Goal: Register for event/course

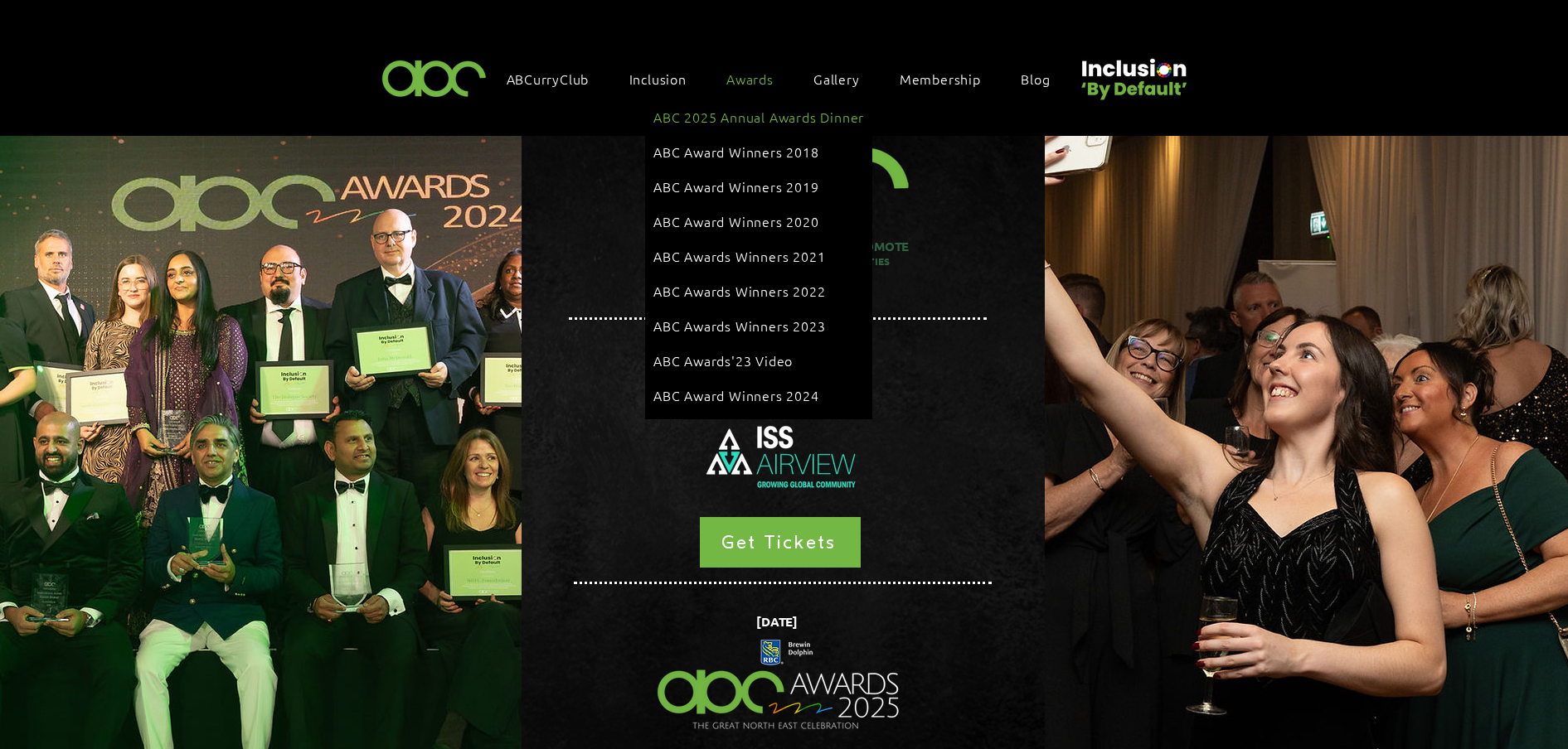
click at [739, 112] on span "ABC 2025 Annual Awards Dinner" at bounding box center [758, 116] width 211 height 18
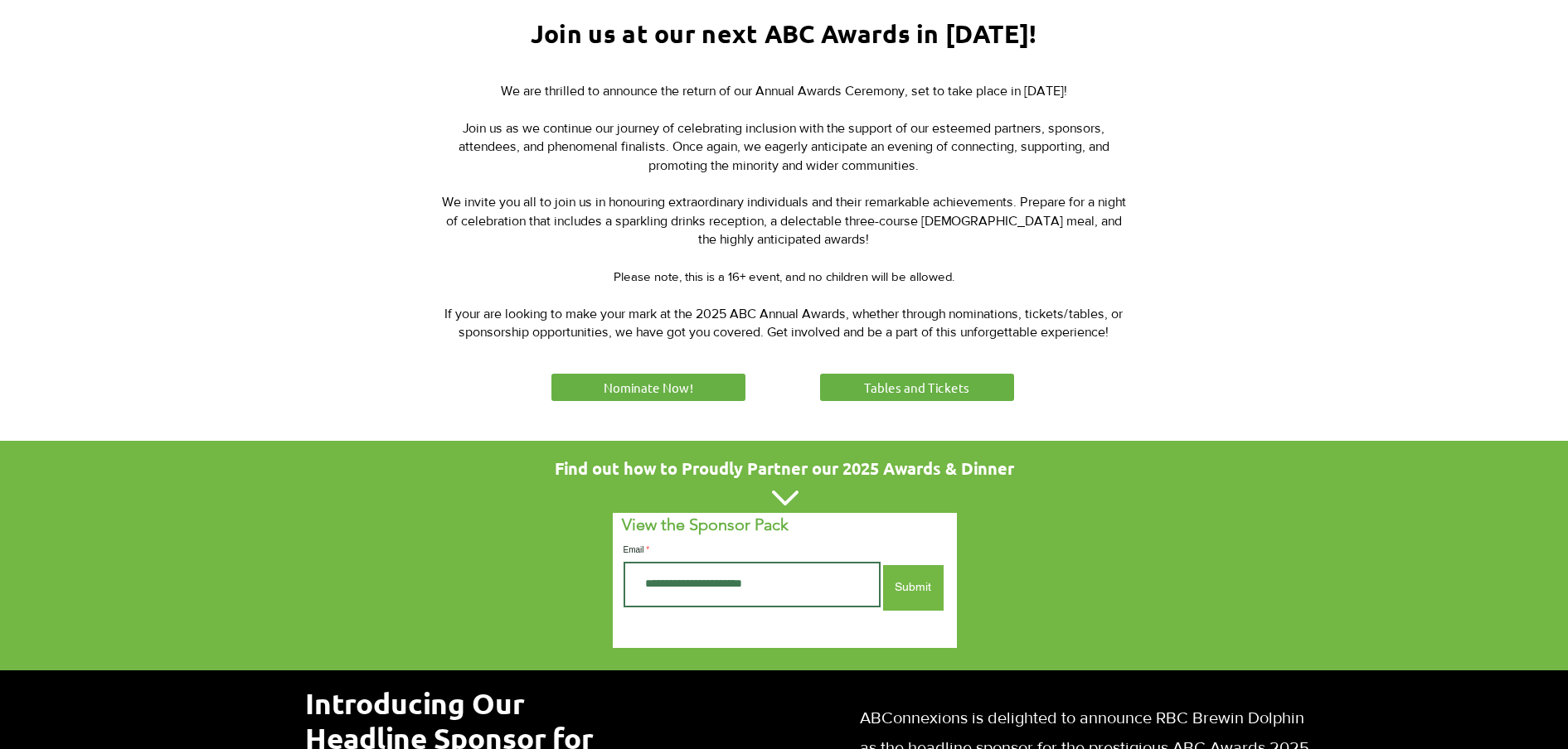
scroll to position [621, 0]
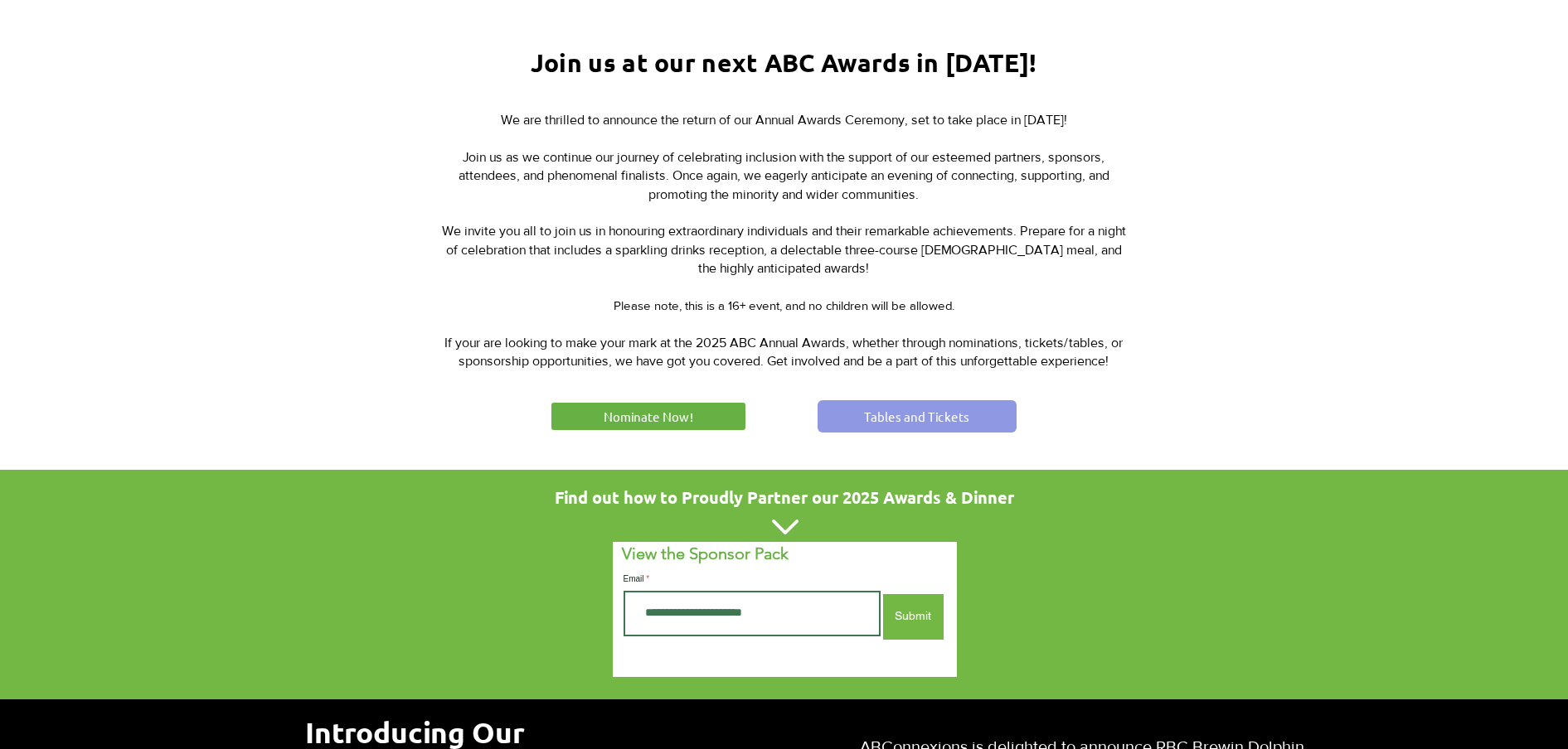
click at [860, 417] on link "Tables and Tickets" at bounding box center [917, 416] width 199 height 32
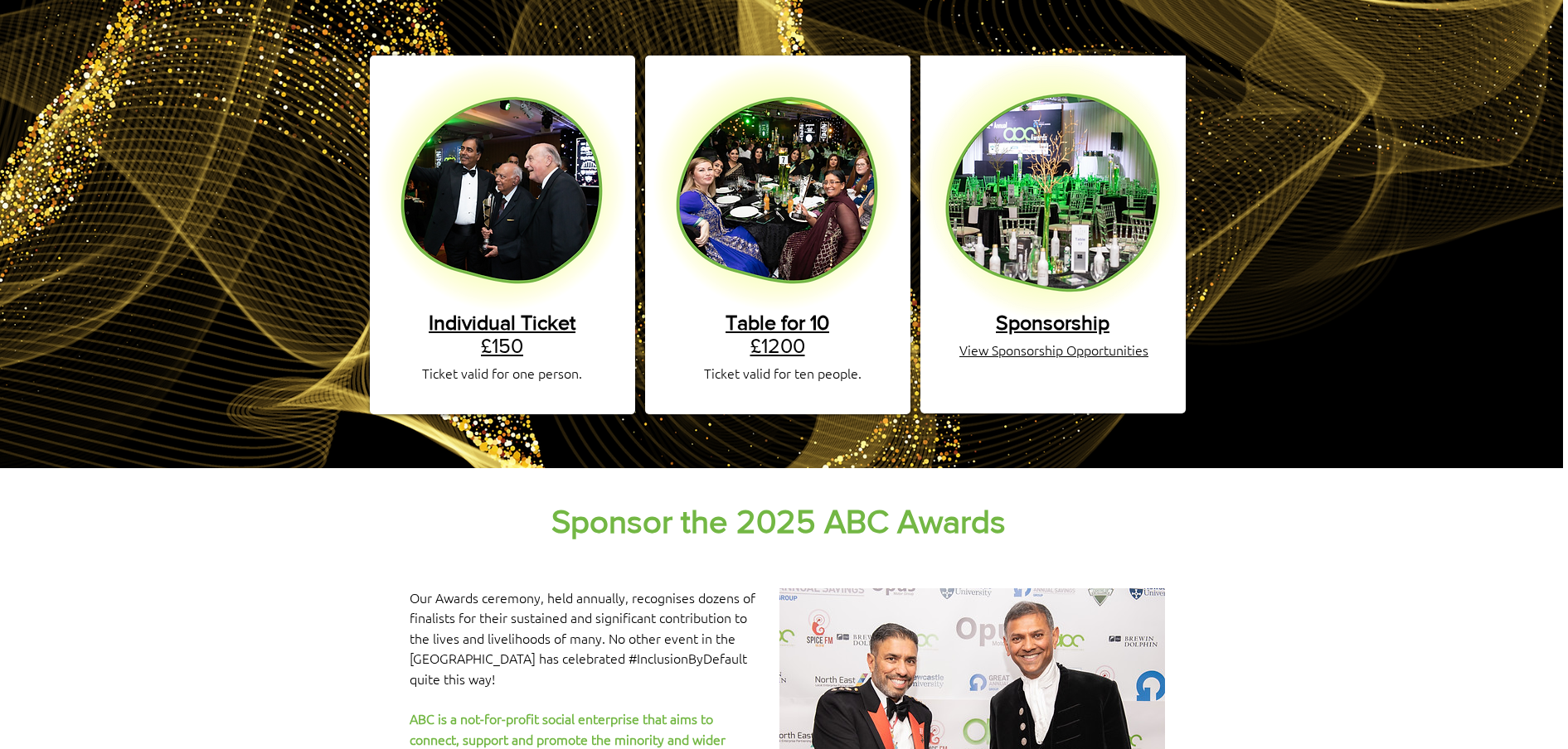
scroll to position [311, 5]
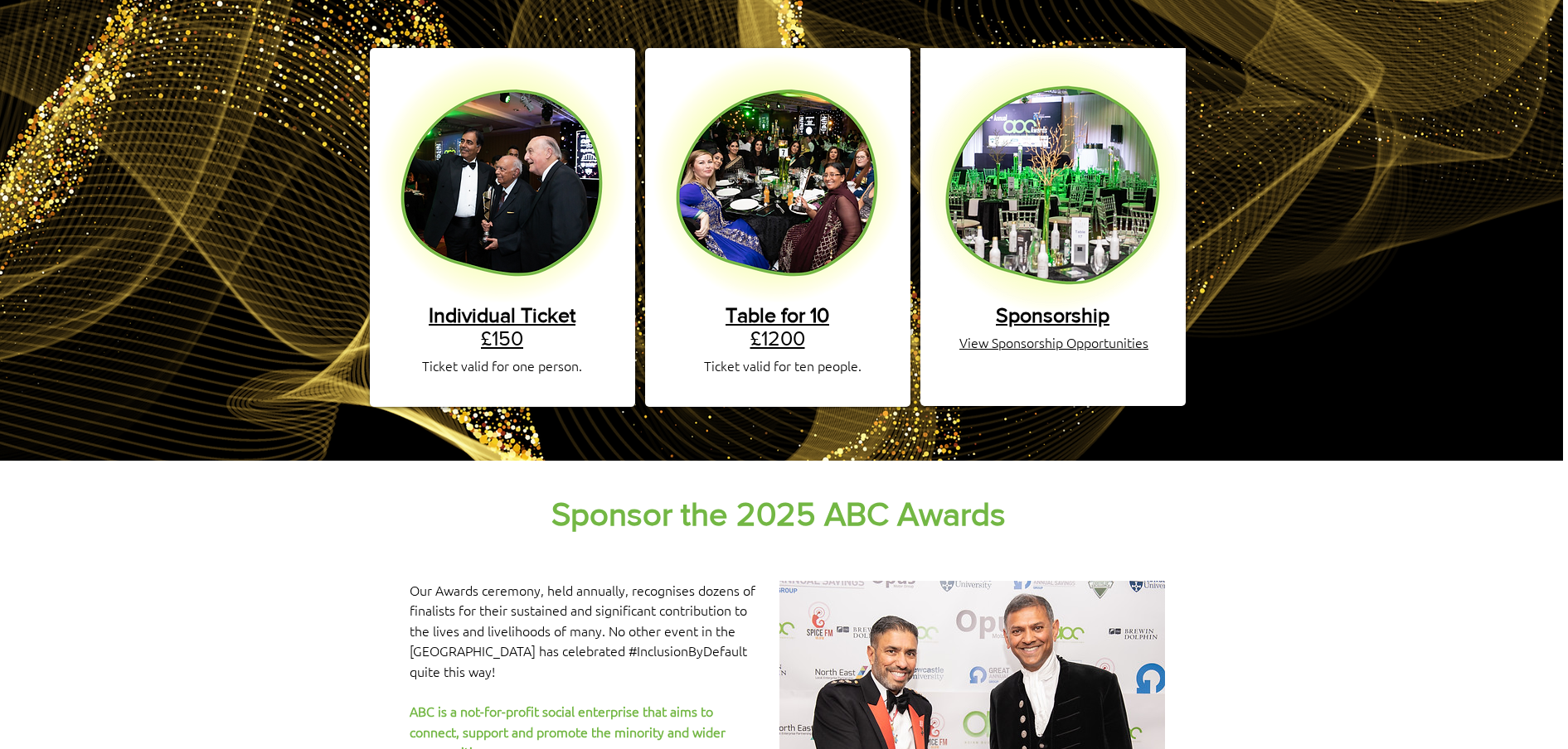
click at [1016, 304] on span "Sponsorship" at bounding box center [1052, 315] width 114 height 24
click at [1020, 333] on span "View Sponsorship Opportunities" at bounding box center [1054, 341] width 189 height 18
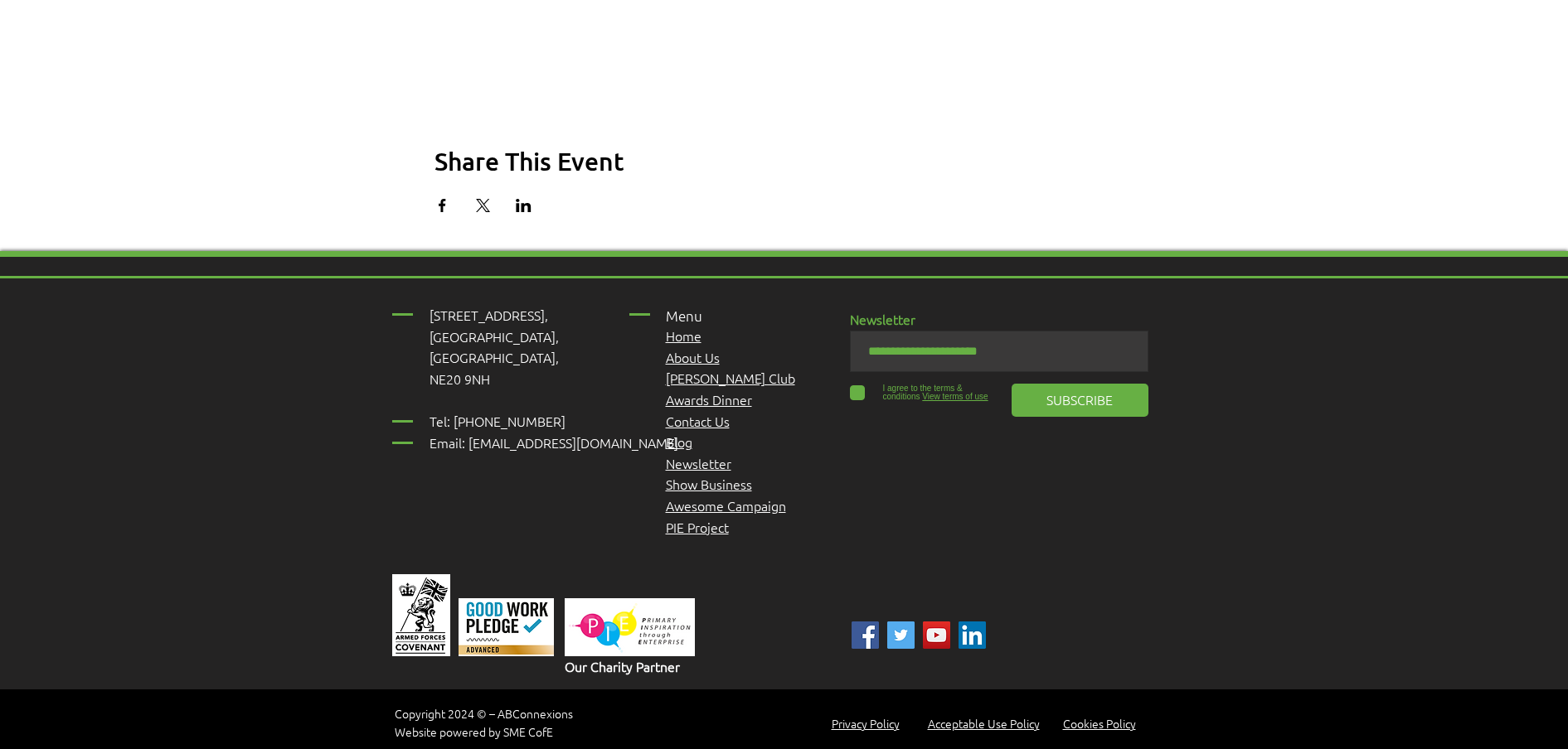
scroll to position [2267, 0]
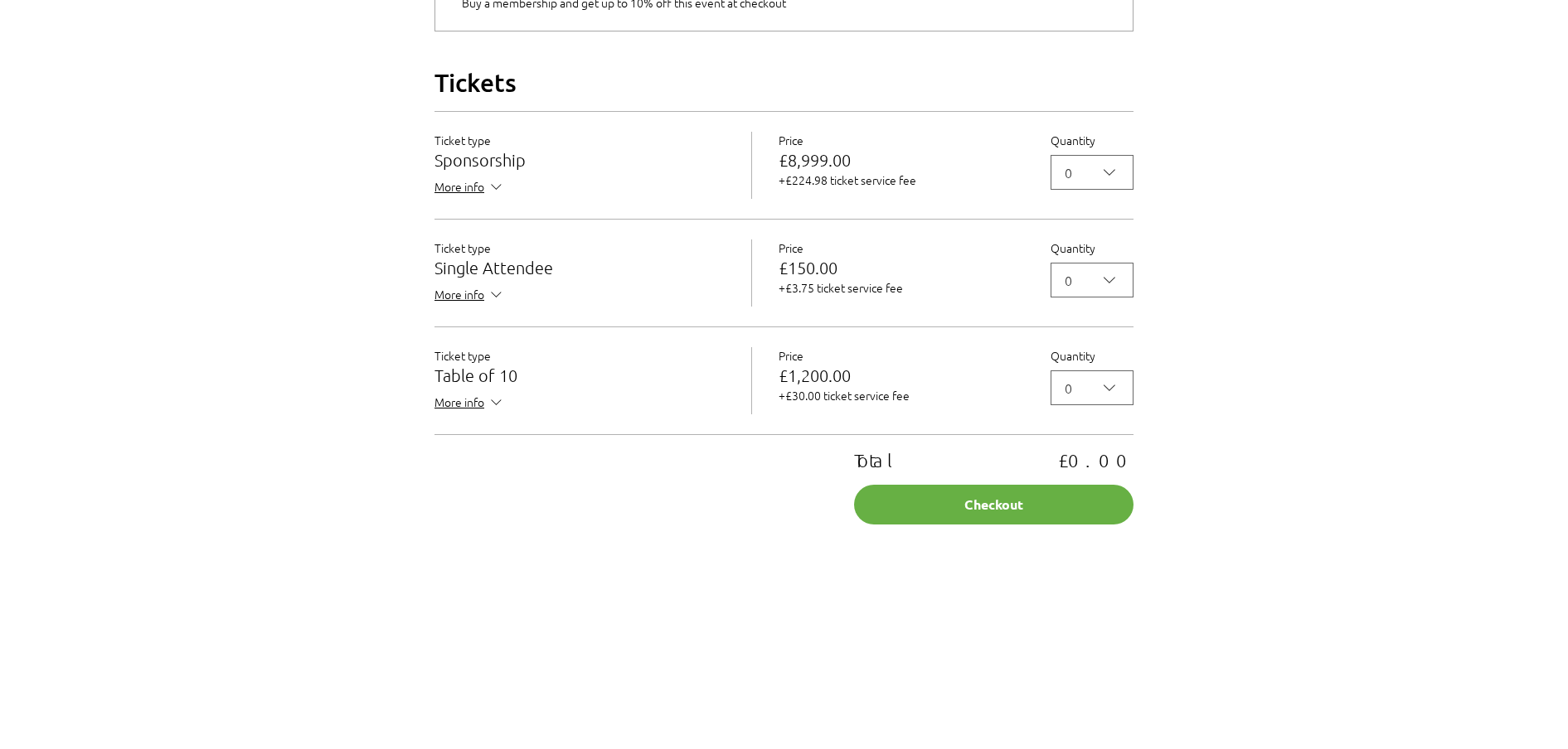
scroll to position [1450, 0]
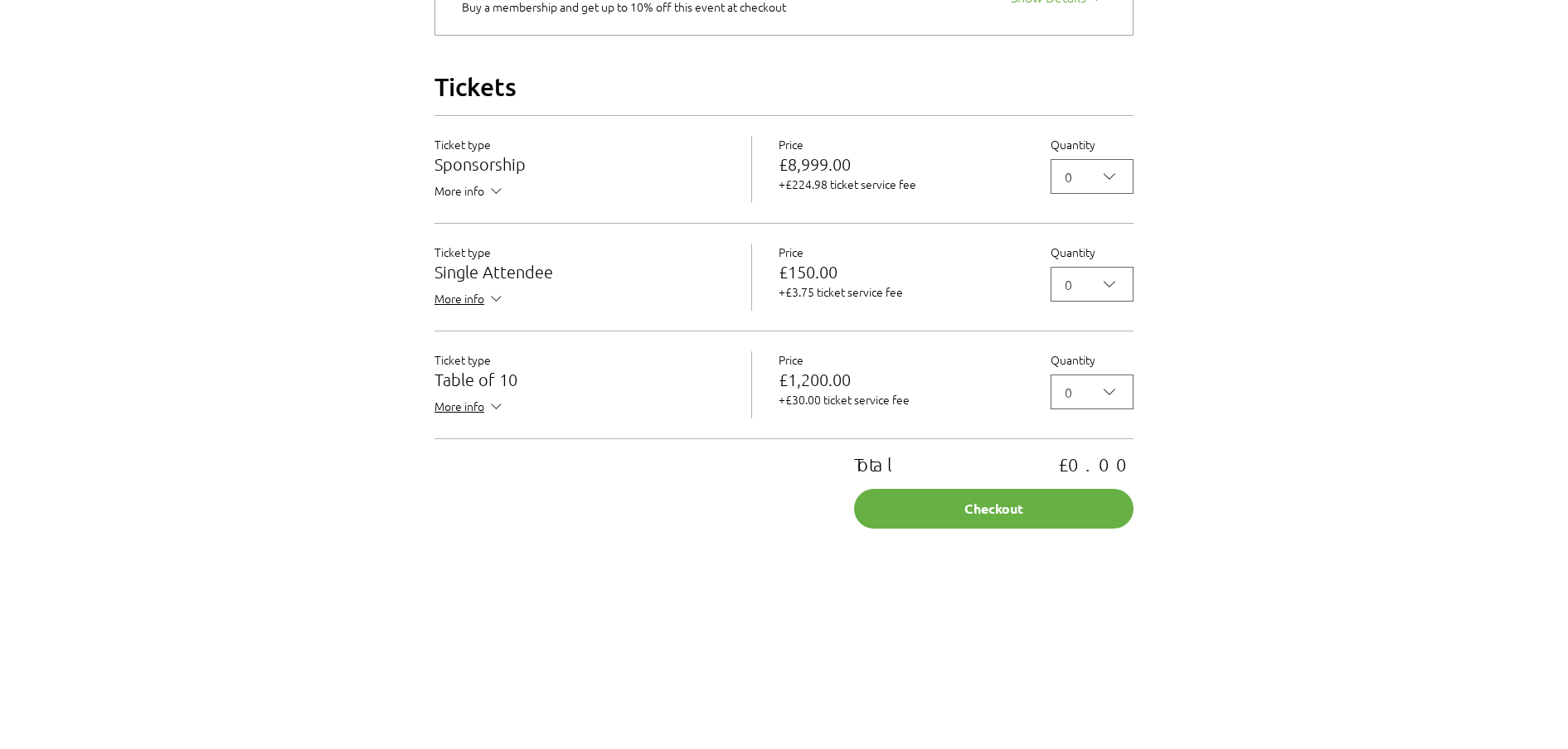
click at [475, 203] on span "More info" at bounding box center [469, 193] width 70 height 21
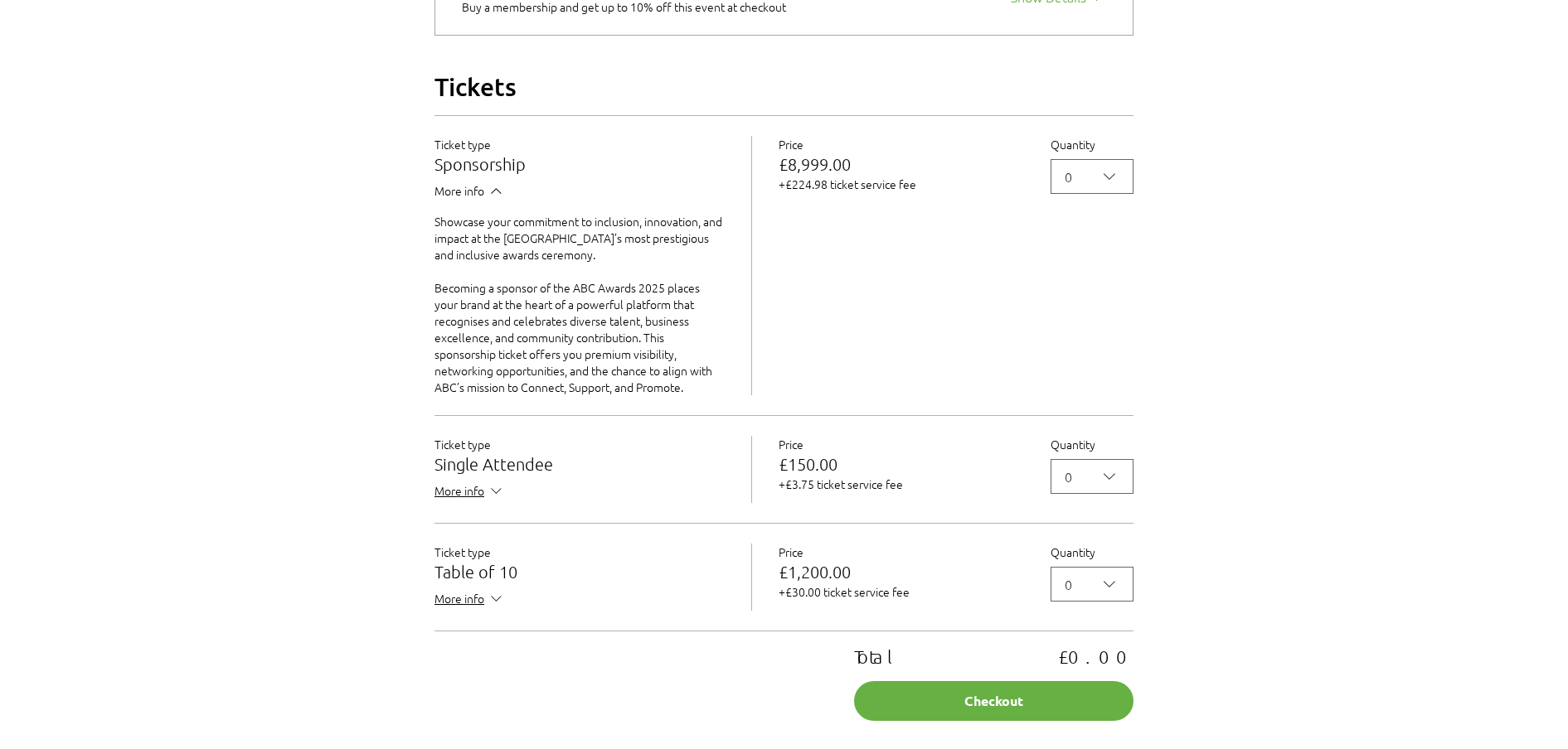
click at [475, 203] on span "More info" at bounding box center [469, 193] width 70 height 21
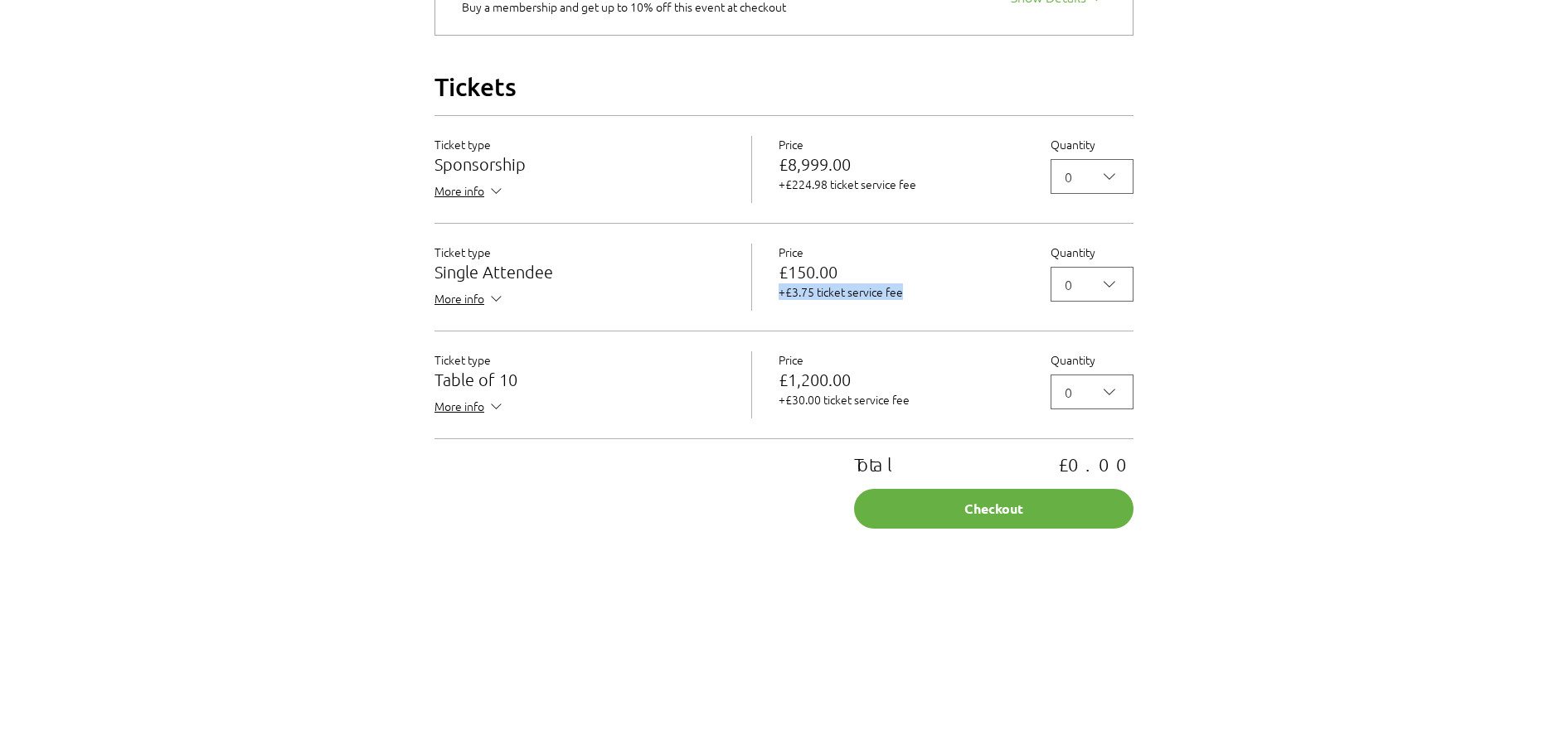
drag, startPoint x: 780, startPoint y: 320, endPoint x: 906, endPoint y: 312, distance: 126.3
click at [906, 300] on p "+£3.75 ticket service fee" at bounding box center [901, 292] width 245 height 17
click at [414, 265] on div "Time & Location 09 Oct 2025, 18:00 – 23:00 Newcastle upon Tyne, High Gosforth P…" at bounding box center [784, 38] width 812 height 981
click at [483, 311] on span "More info" at bounding box center [469, 301] width 70 height 21
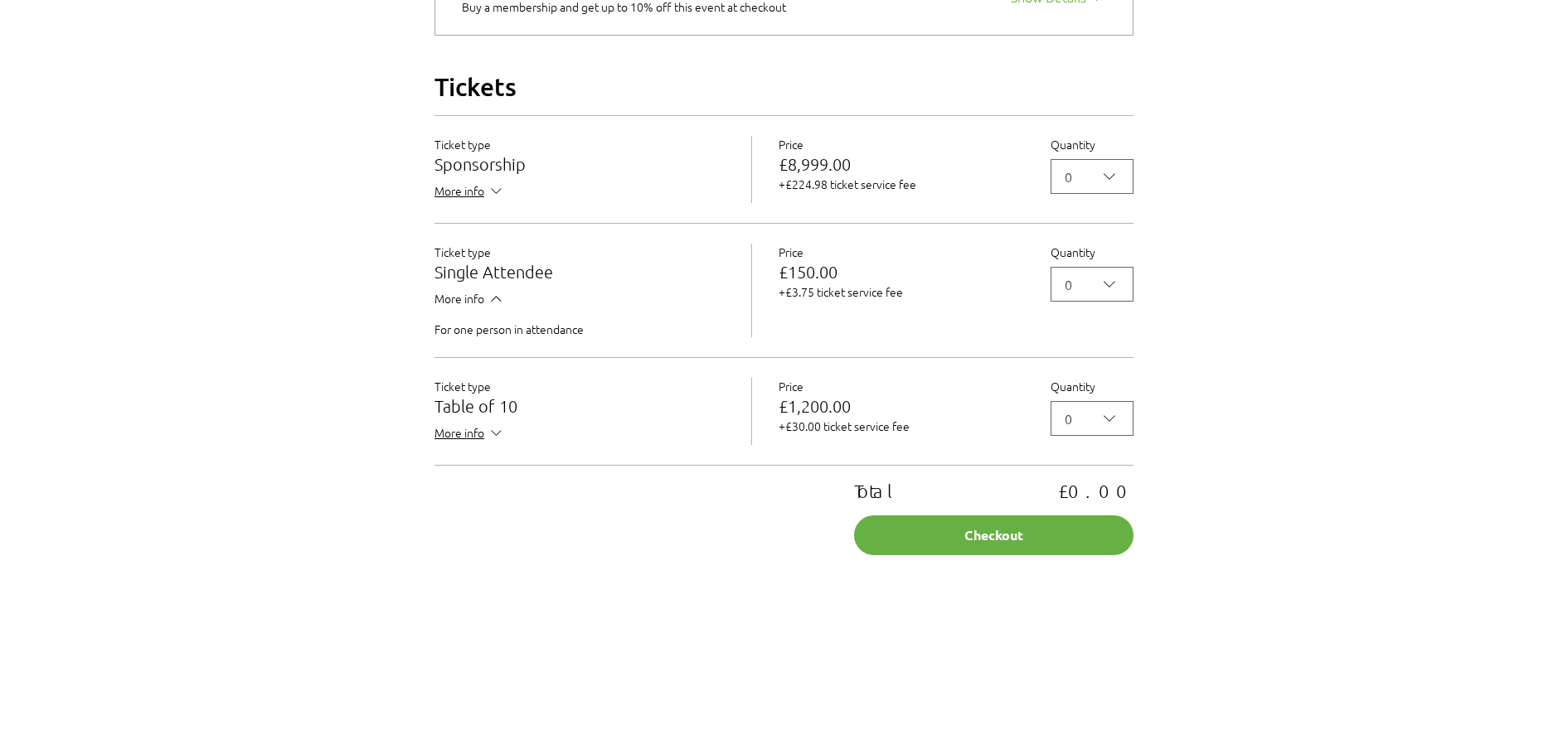
click at [480, 311] on span "More info" at bounding box center [469, 301] width 70 height 21
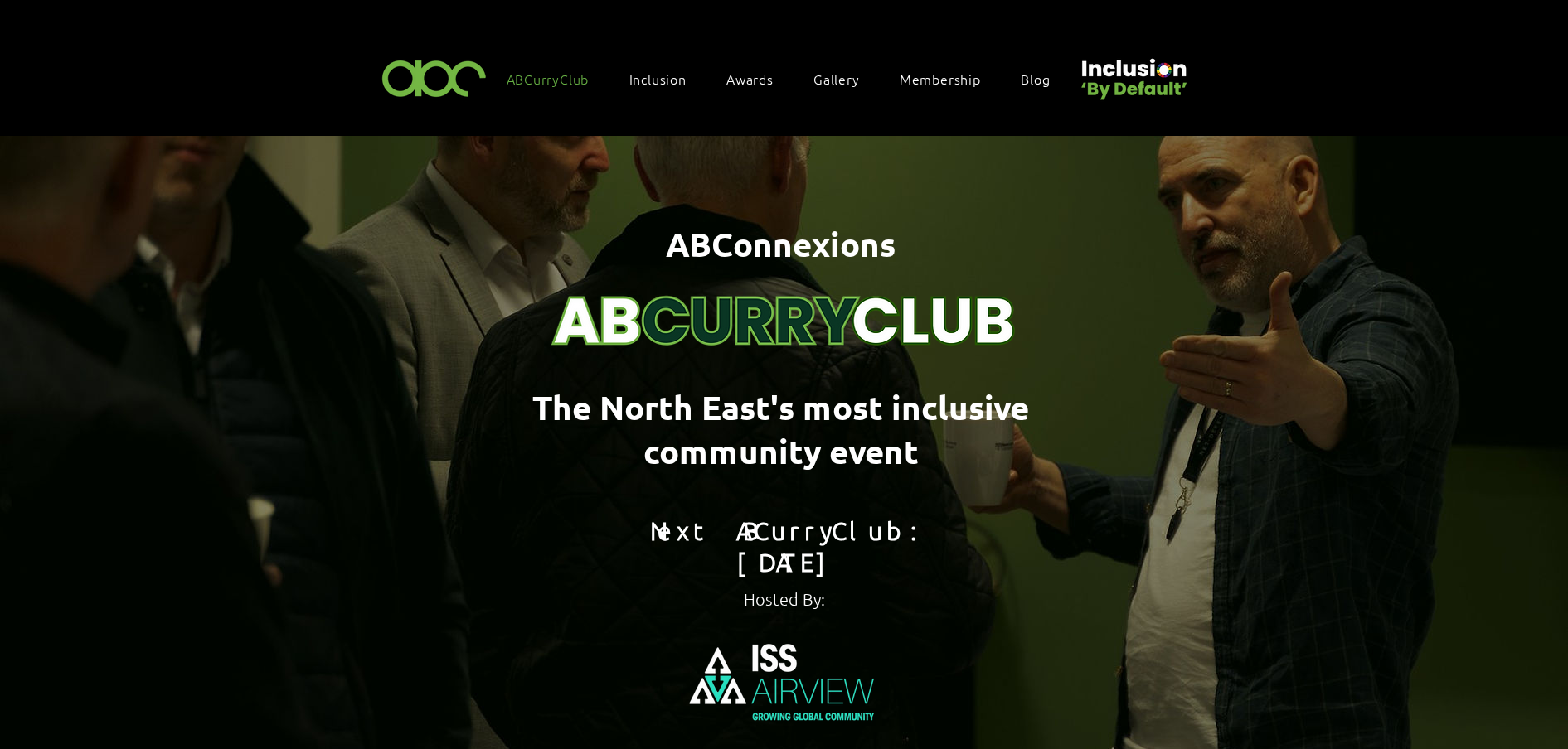
click at [739, 80] on span "Awards" at bounding box center [750, 78] width 47 height 18
click at [752, 78] on span "Awards" at bounding box center [750, 78] width 47 height 18
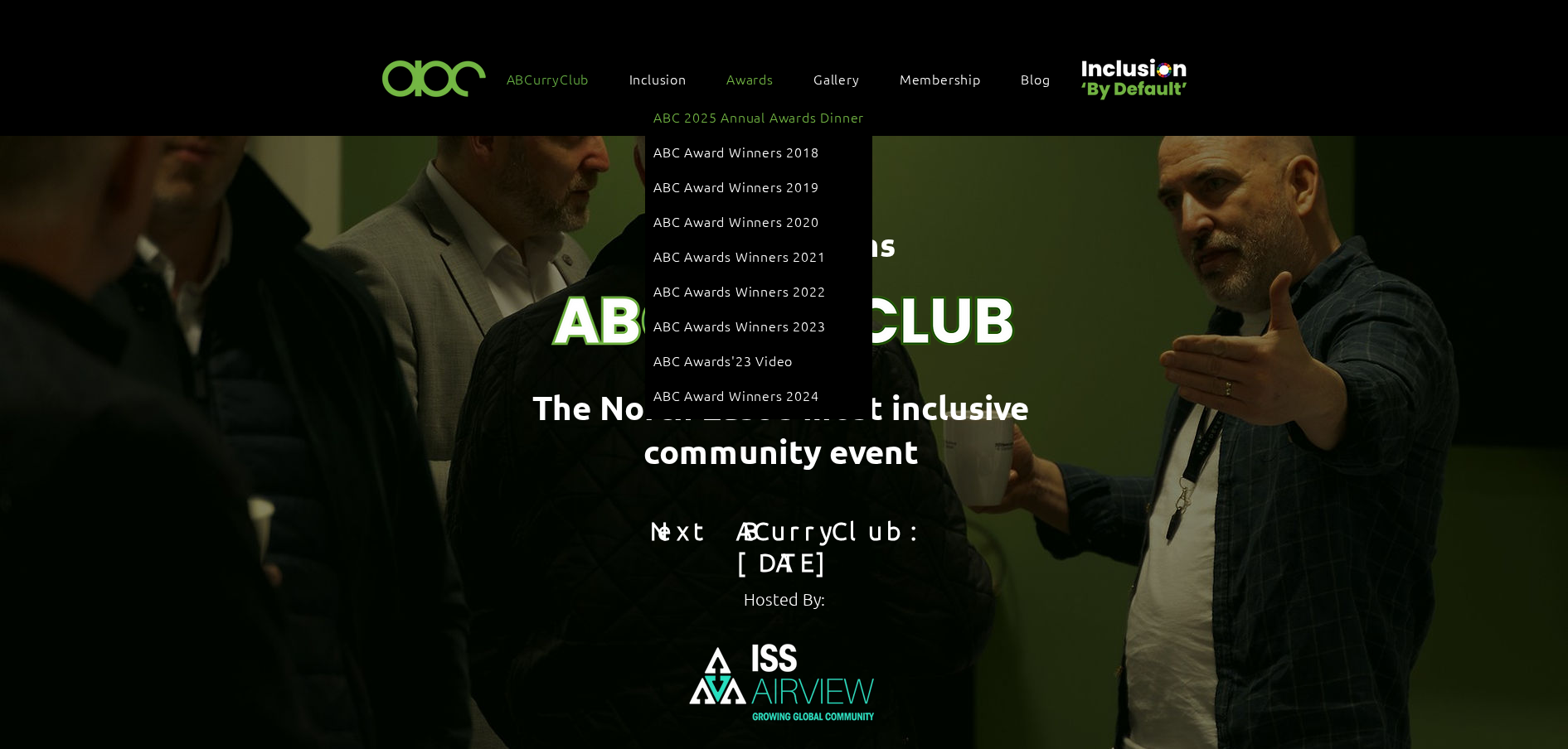
click at [745, 104] on link "ABC 2025 Annual Awards Dinner" at bounding box center [758, 116] width 211 height 31
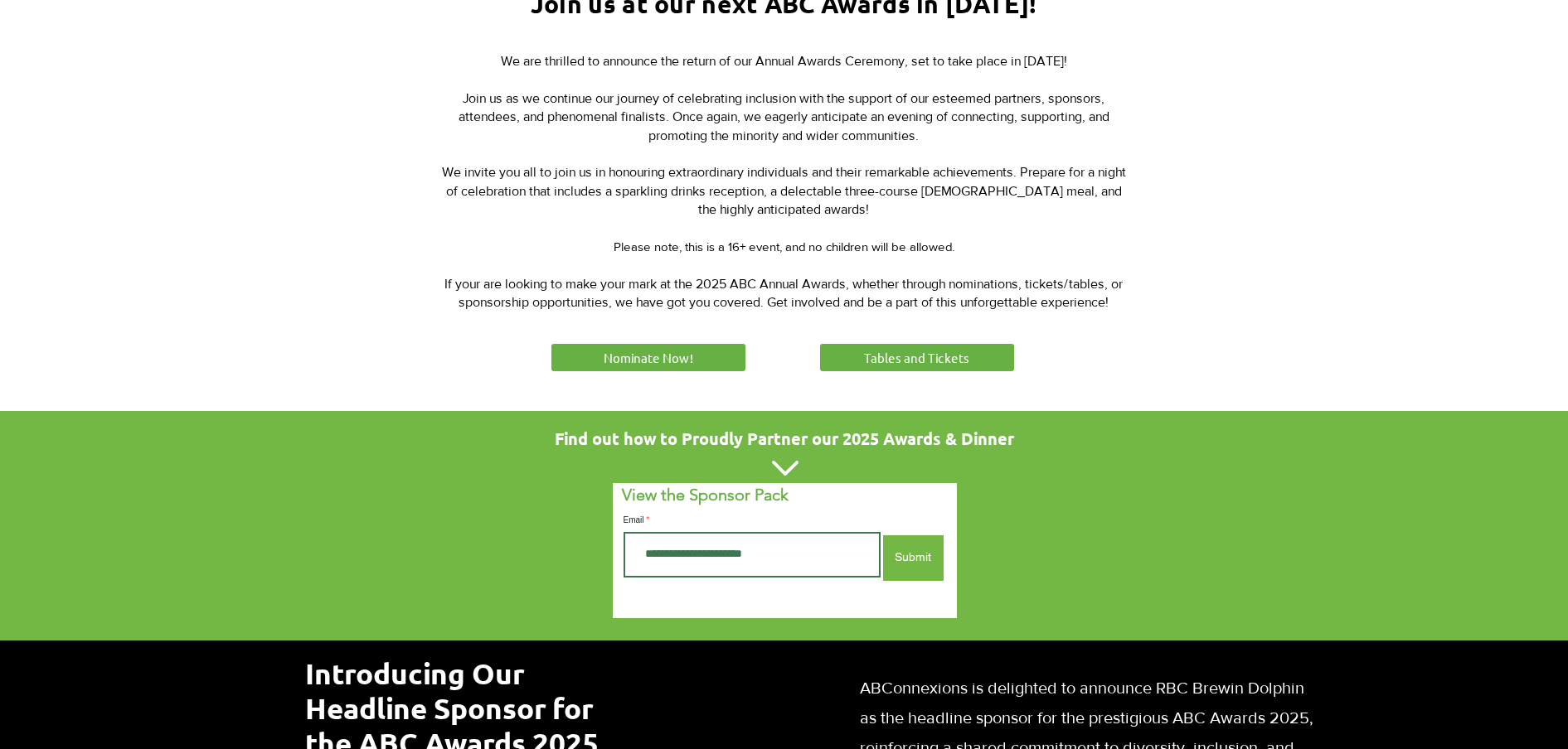
scroll to position [725, 0]
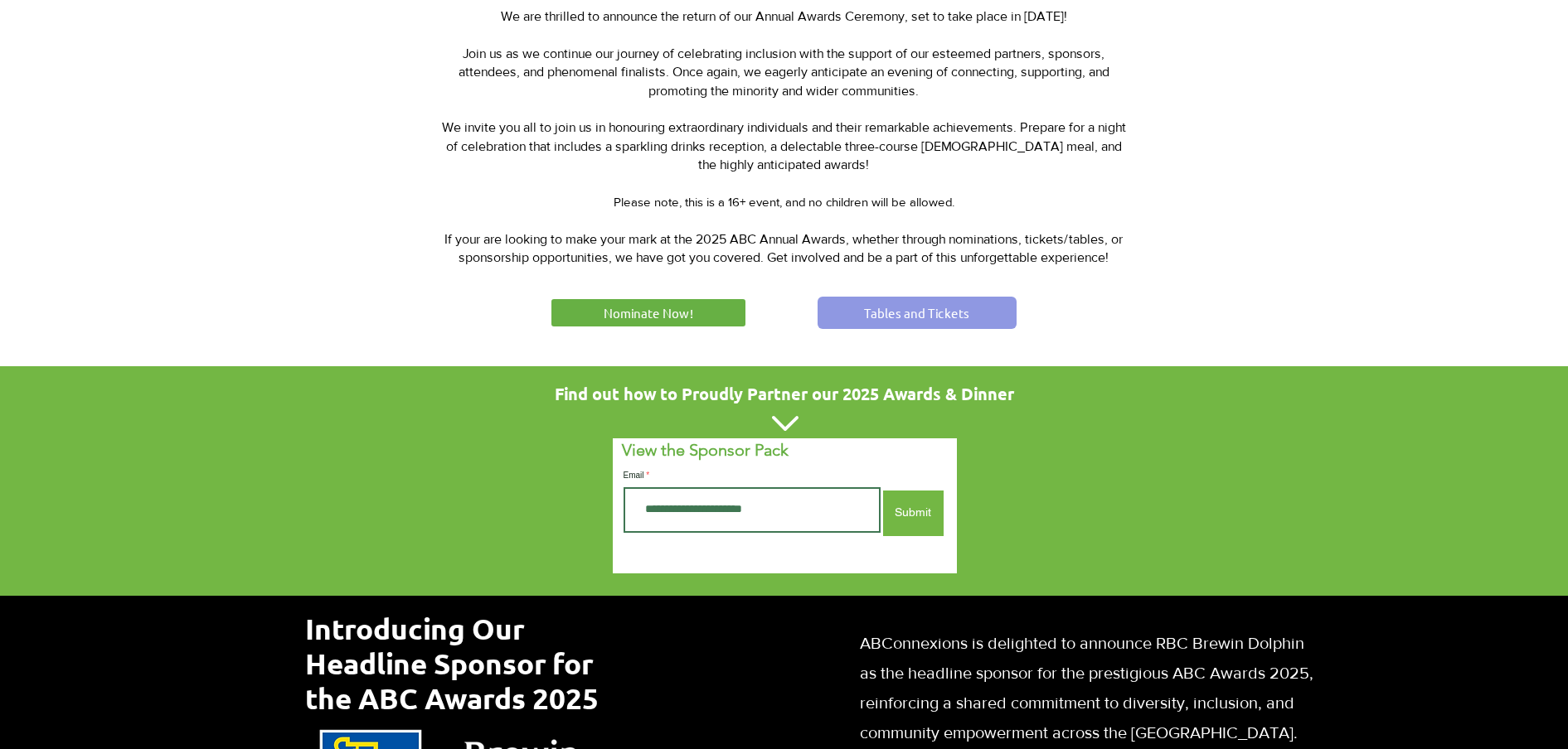
click at [884, 315] on span "Tables and Tickets" at bounding box center [916, 313] width 105 height 17
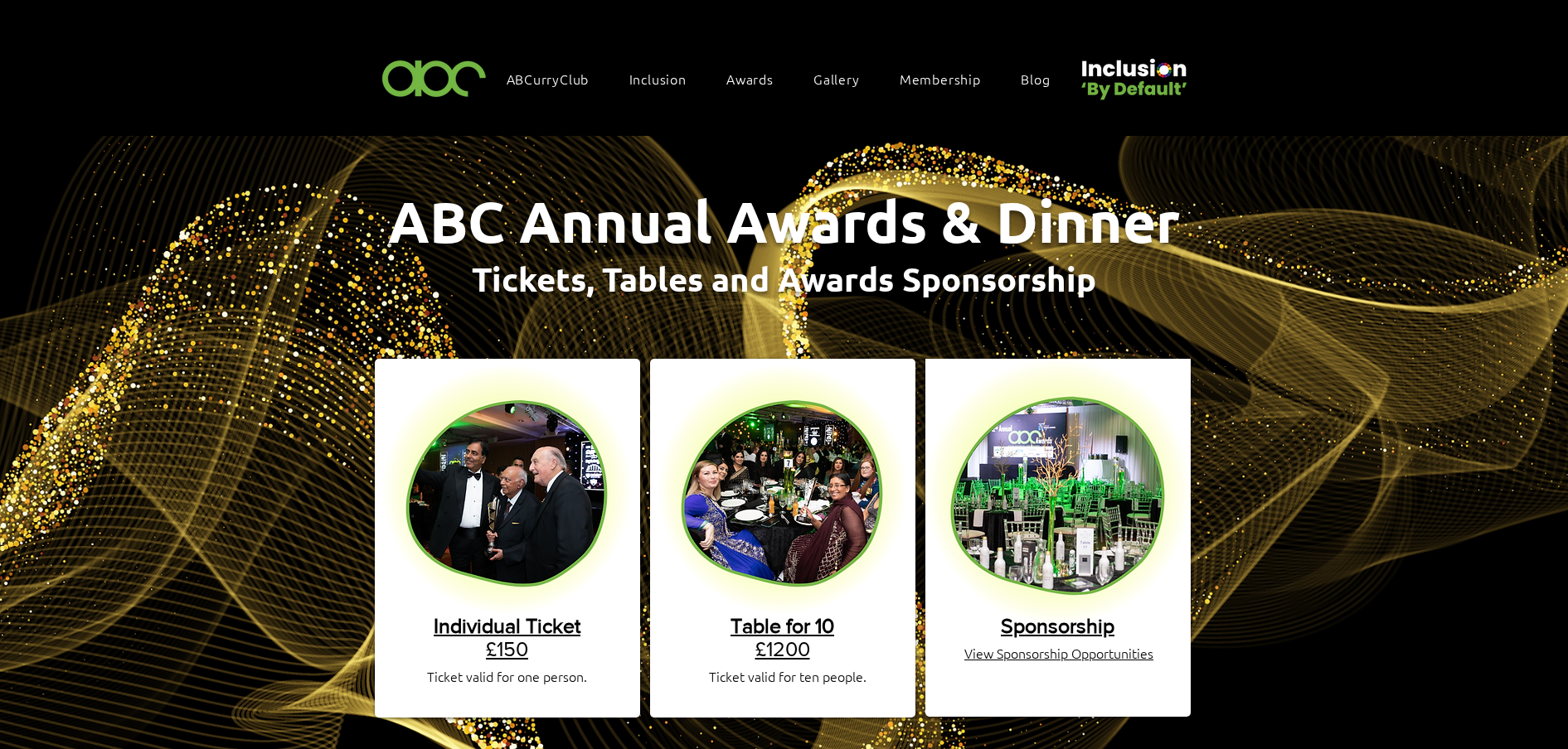
scroll to position [725, 0]
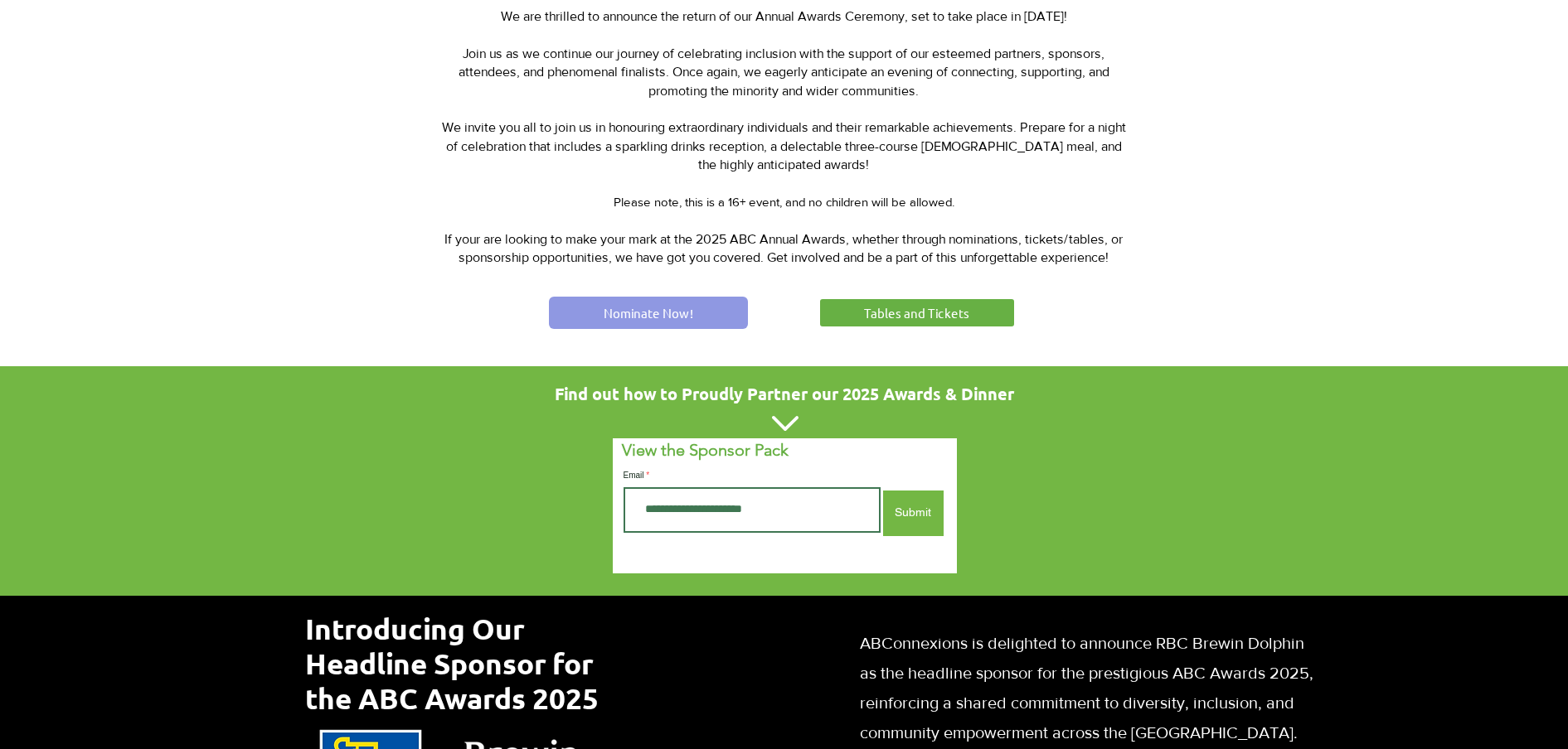
click at [577, 314] on link "Nominate Now!" at bounding box center [648, 313] width 199 height 32
